Goal: Task Accomplishment & Management: Complete application form

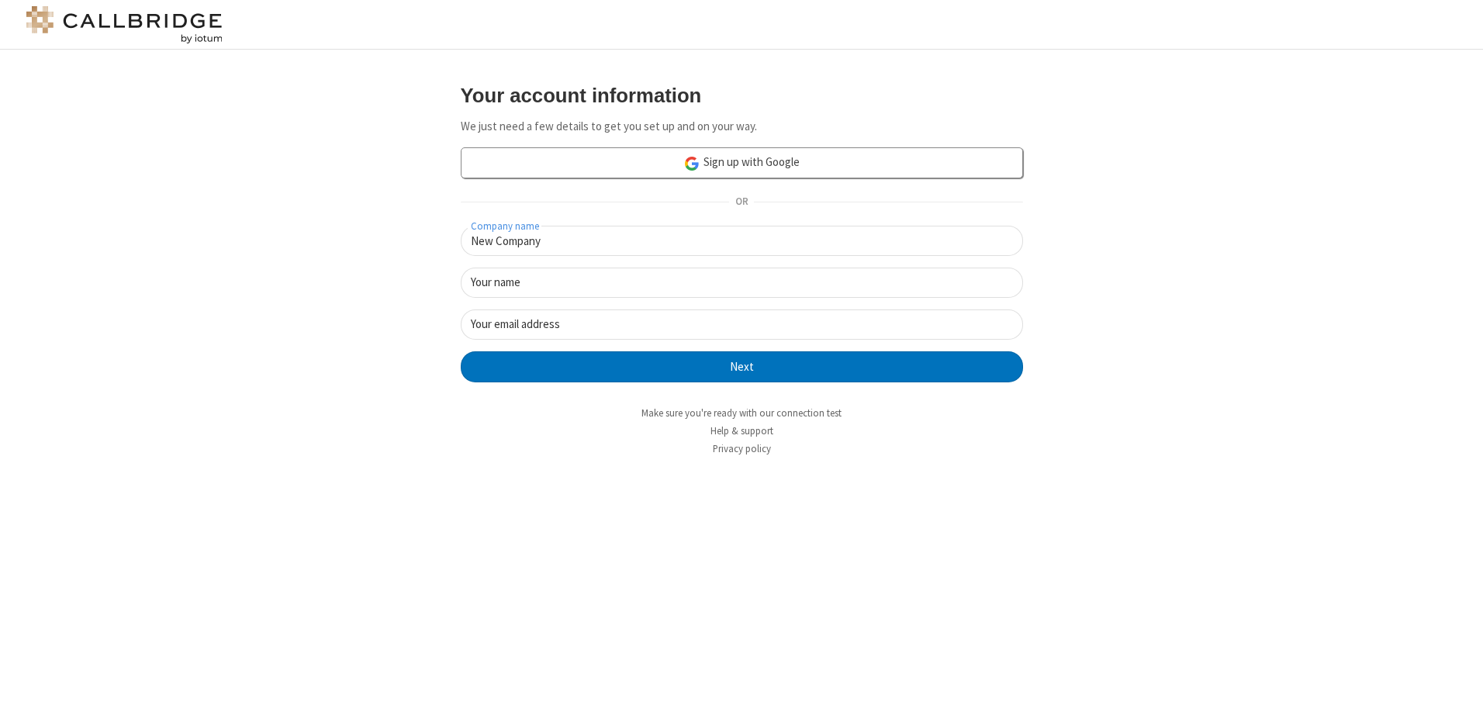
type input "New Company"
type input "New User"
type input "[EMAIL_ADDRESS][DOMAIN_NAME]"
click button "Next" at bounding box center [742, 366] width 562 height 31
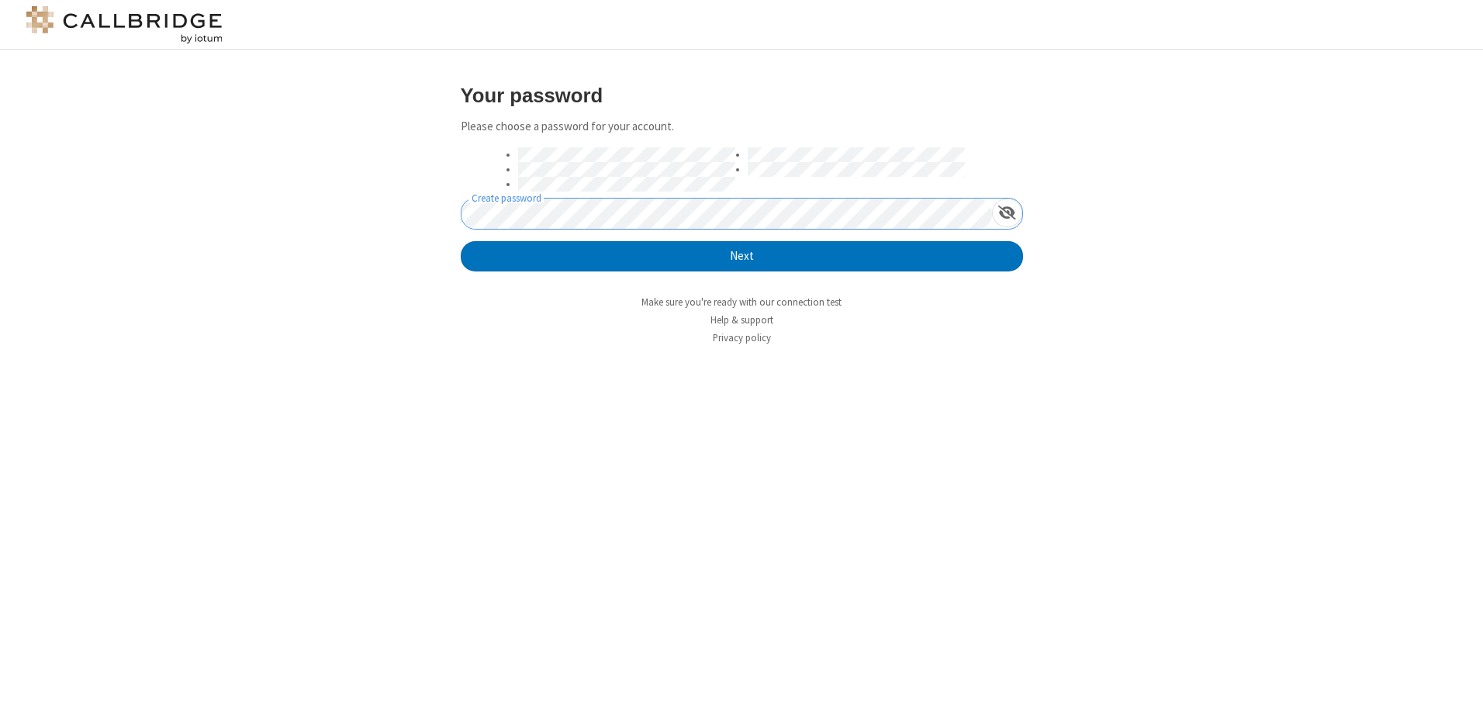
click button "Next" at bounding box center [742, 256] width 562 height 31
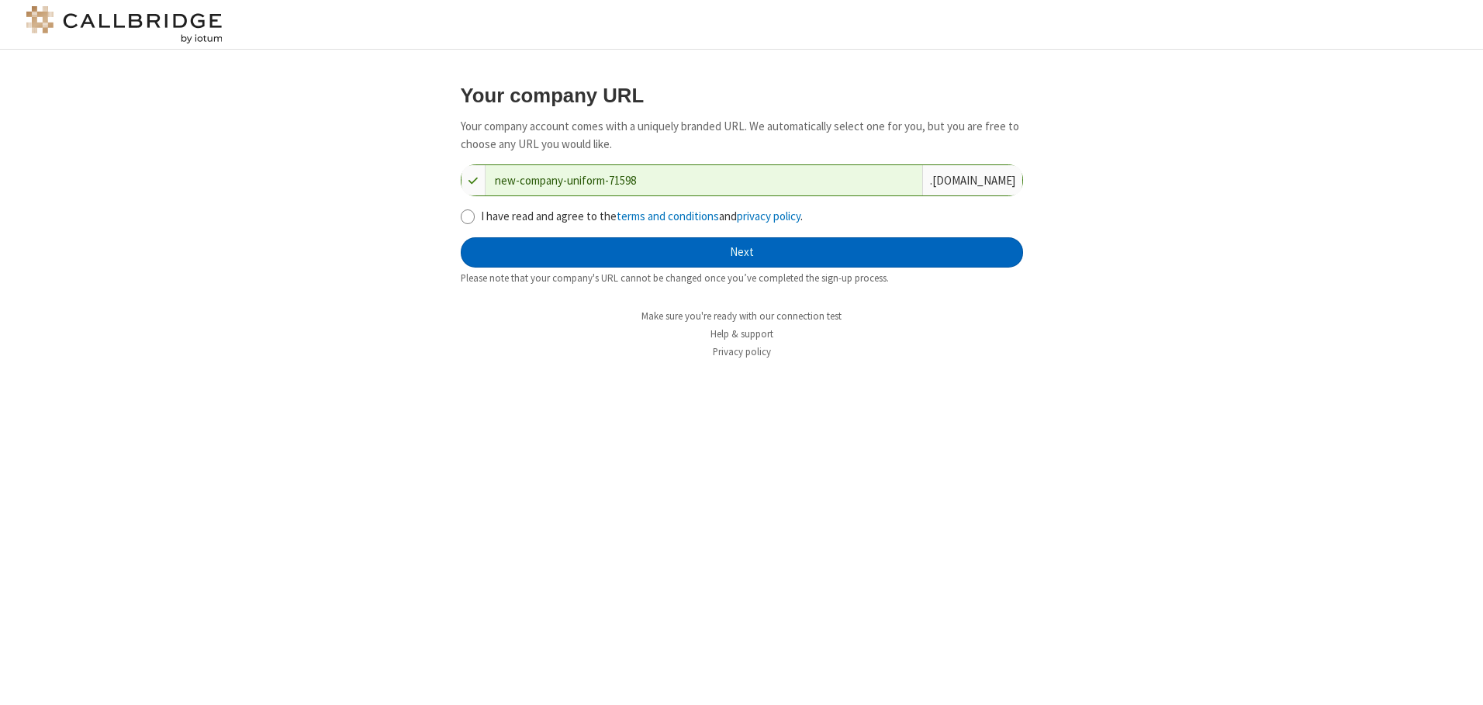
click at [742, 252] on button "Next" at bounding box center [742, 252] width 562 height 31
